Goal: Information Seeking & Learning: Obtain resource

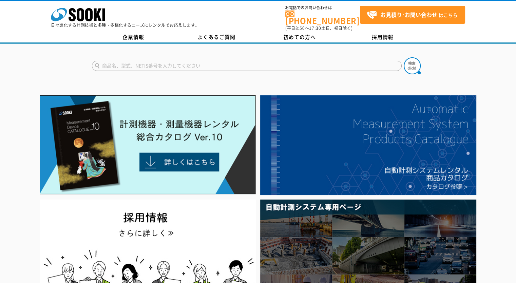
click at [171, 66] on input "text" at bounding box center [247, 66] width 310 height 10
click at [167, 61] on input "610" at bounding box center [247, 66] width 310 height 10
type input "610"
click at [404, 57] on button at bounding box center [412, 65] width 17 height 17
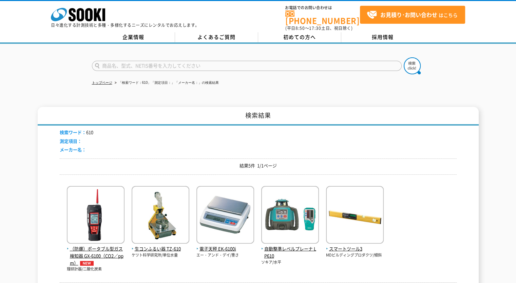
scroll to position [68, 0]
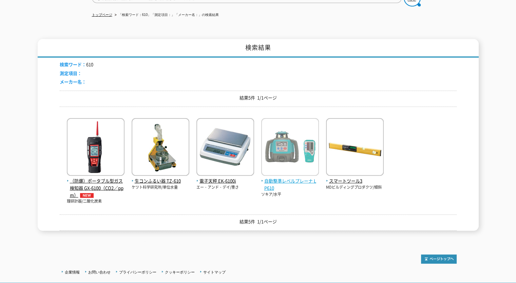
click at [310, 155] on img at bounding box center [290, 147] width 58 height 59
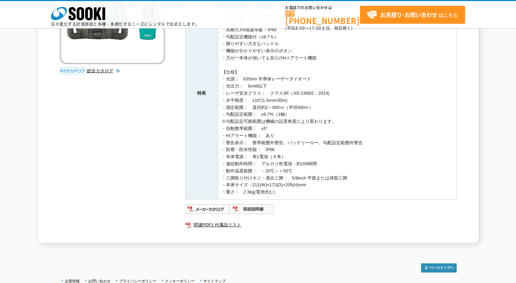
scroll to position [192, 0]
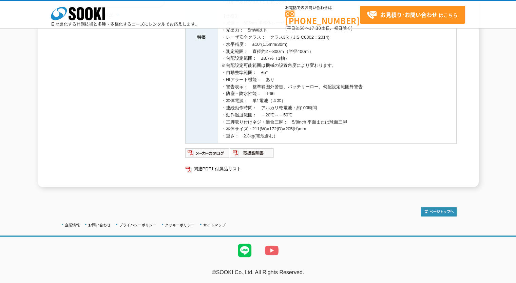
click at [271, 249] on img at bounding box center [271, 250] width 27 height 27
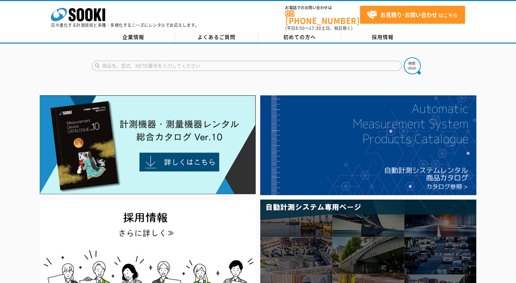
click at [239, 63] on input "text" at bounding box center [247, 66] width 310 height 10
type input "OM5"
click at [404, 57] on button at bounding box center [412, 65] width 17 height 17
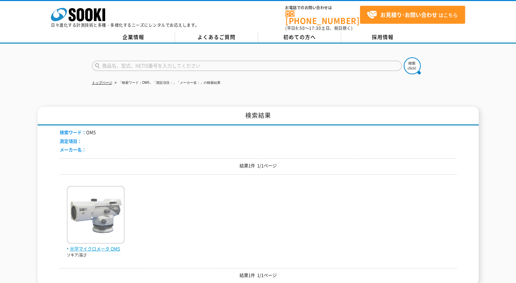
click at [109, 217] on img at bounding box center [96, 215] width 58 height 59
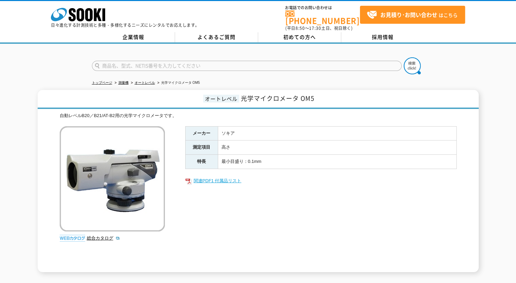
click at [229, 176] on link "関連PDF1 付属品リスト" at bounding box center [320, 180] width 271 height 9
